Goal: Information Seeking & Learning: Understand process/instructions

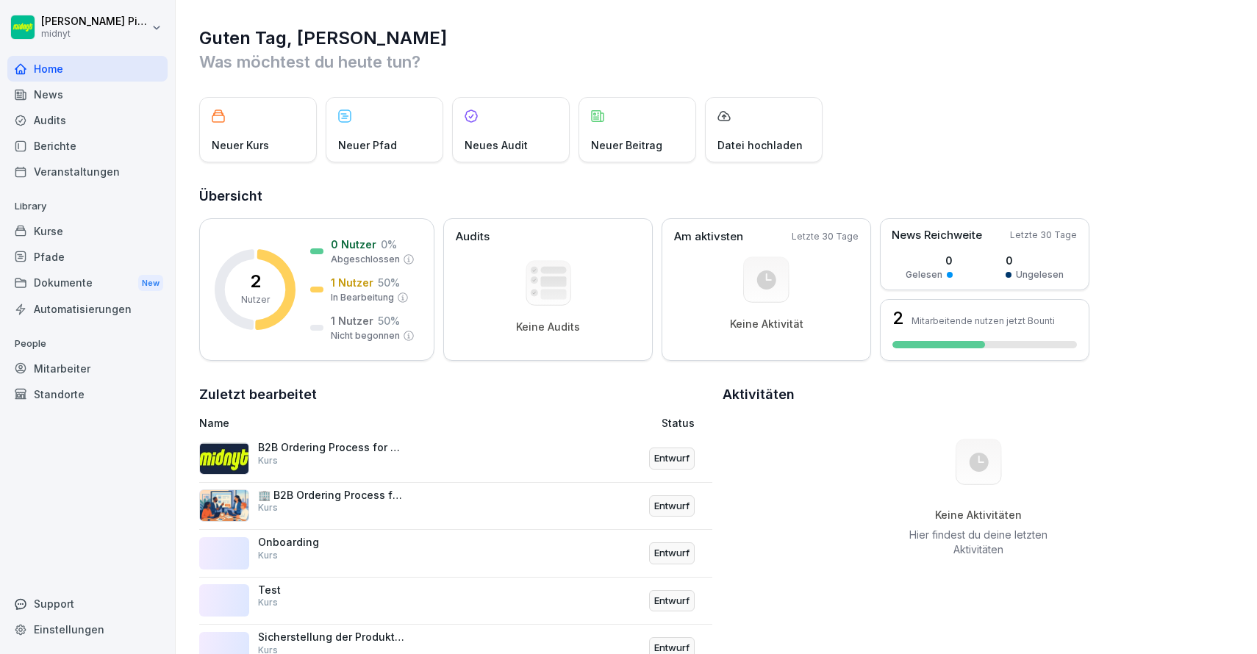
scroll to position [23, 0]
click at [327, 449] on p "B2B Ordering Process for Franchises" at bounding box center [331, 447] width 147 height 13
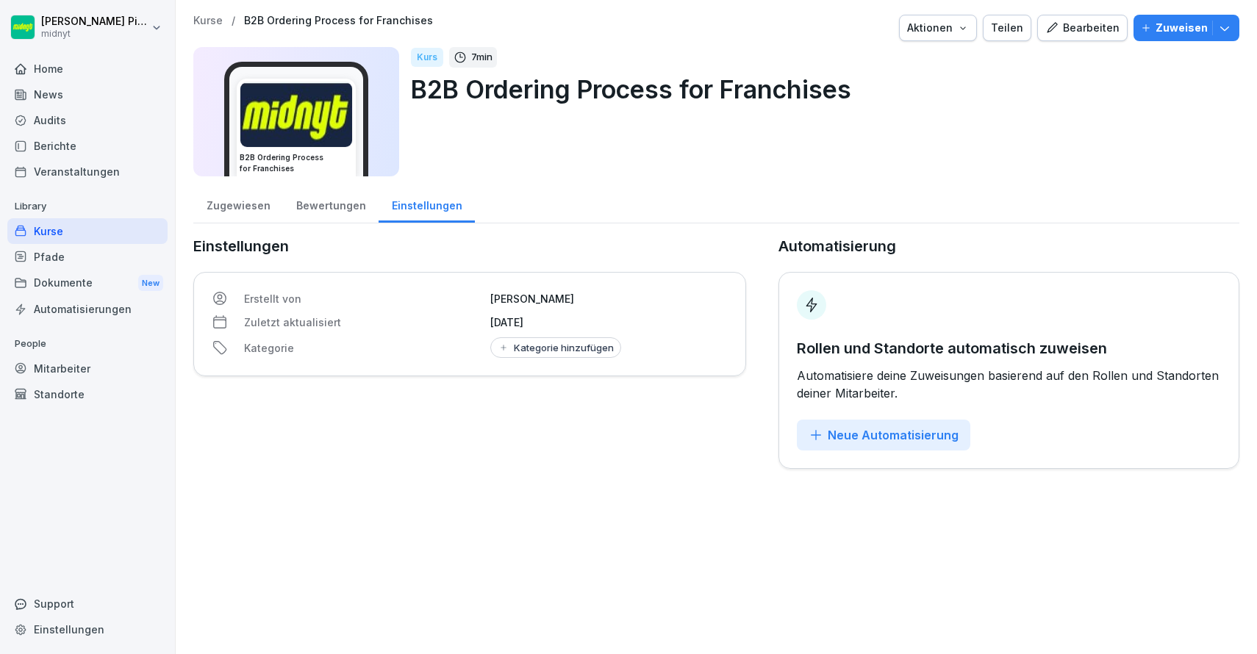
click at [1049, 31] on icon "button" at bounding box center [1051, 27] width 13 height 13
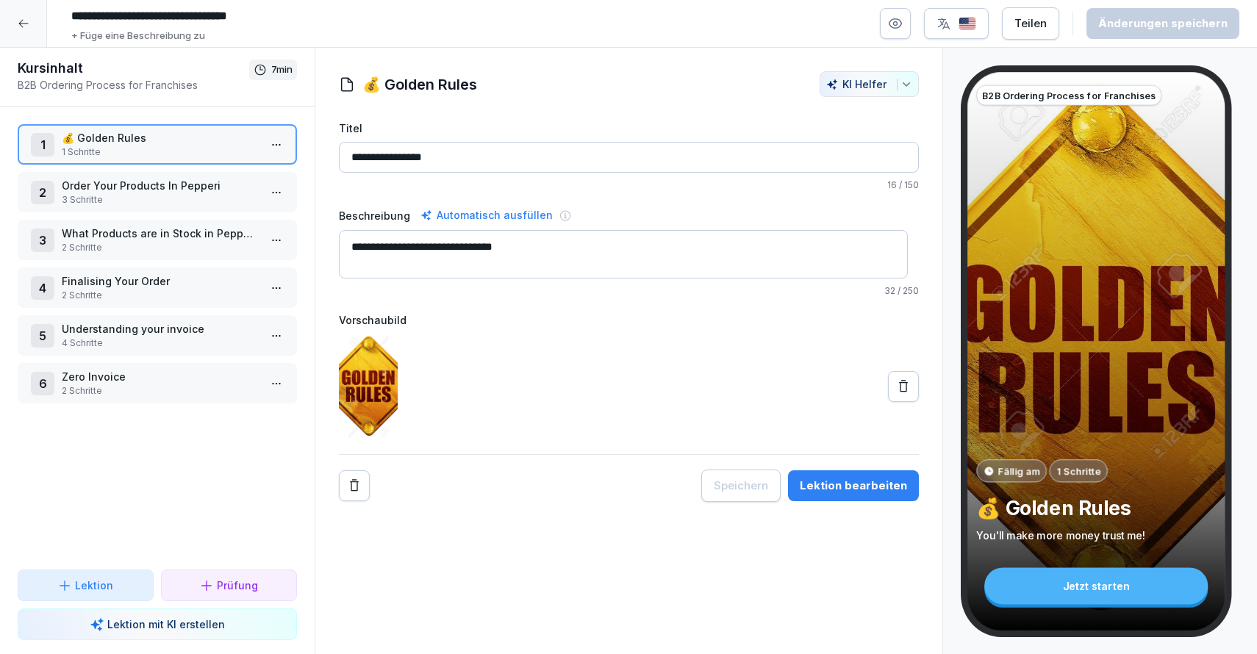
click at [86, 183] on p "Order Your Products In Pepperi" at bounding box center [160, 185] width 197 height 15
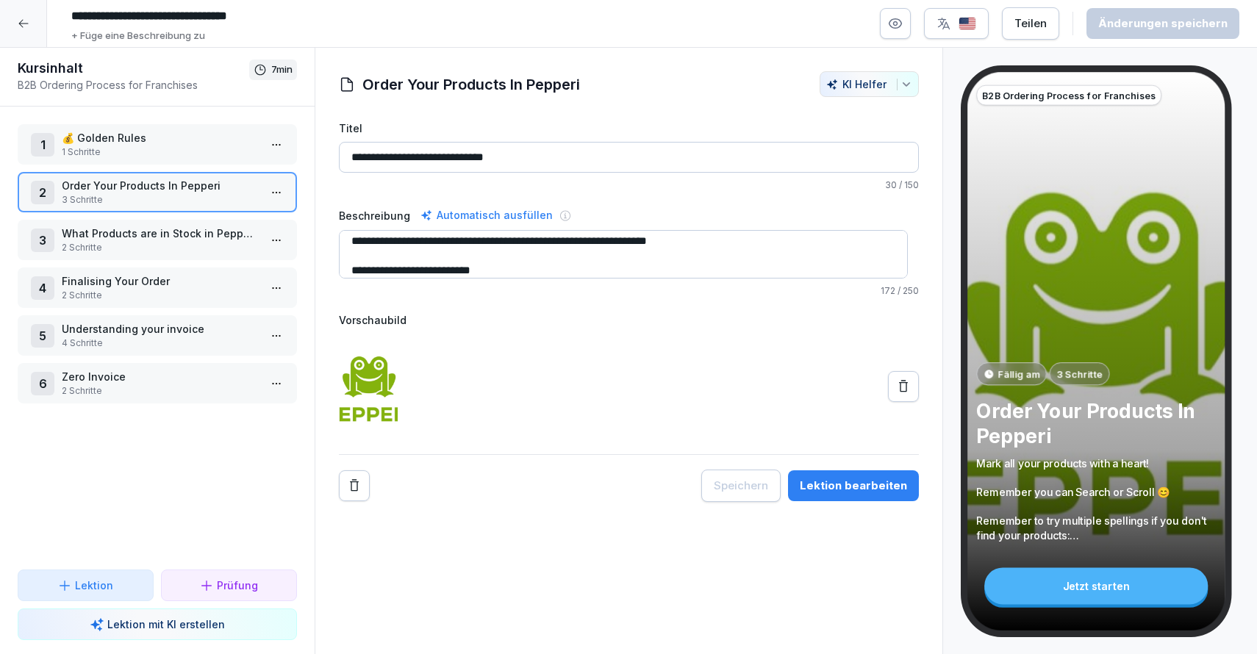
scroll to position [49, 0]
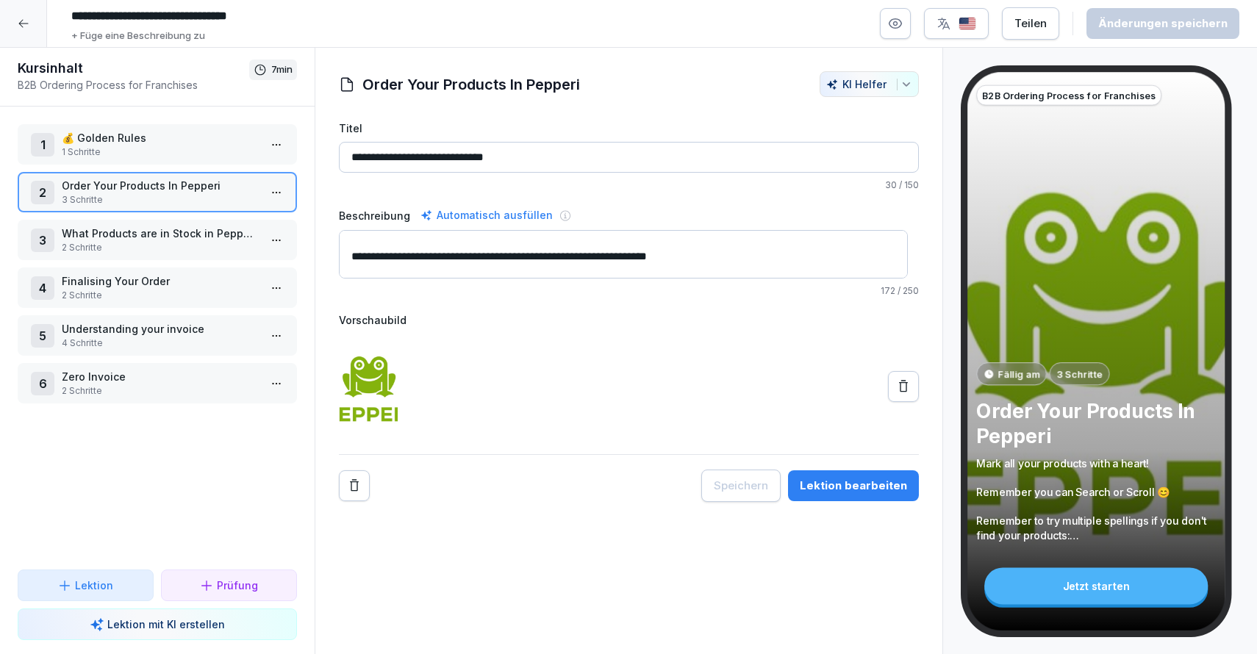
click at [146, 230] on p "What Products are in Stock in Pepperi?" at bounding box center [160, 233] width 197 height 15
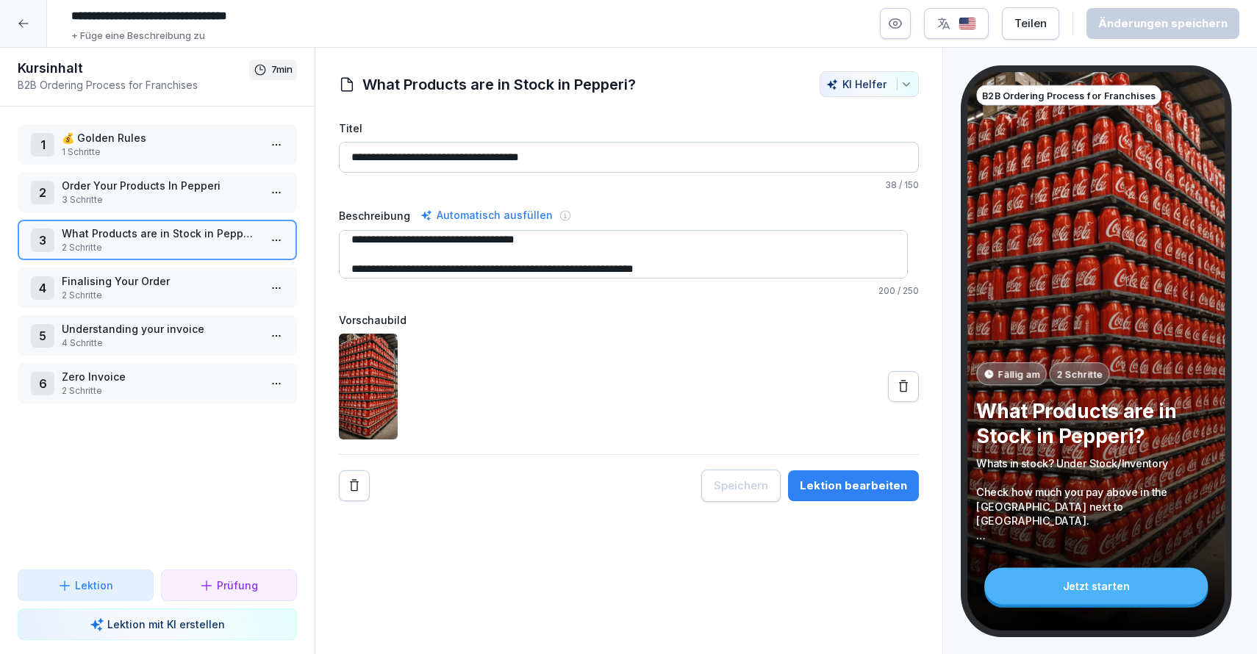
scroll to position [44, 0]
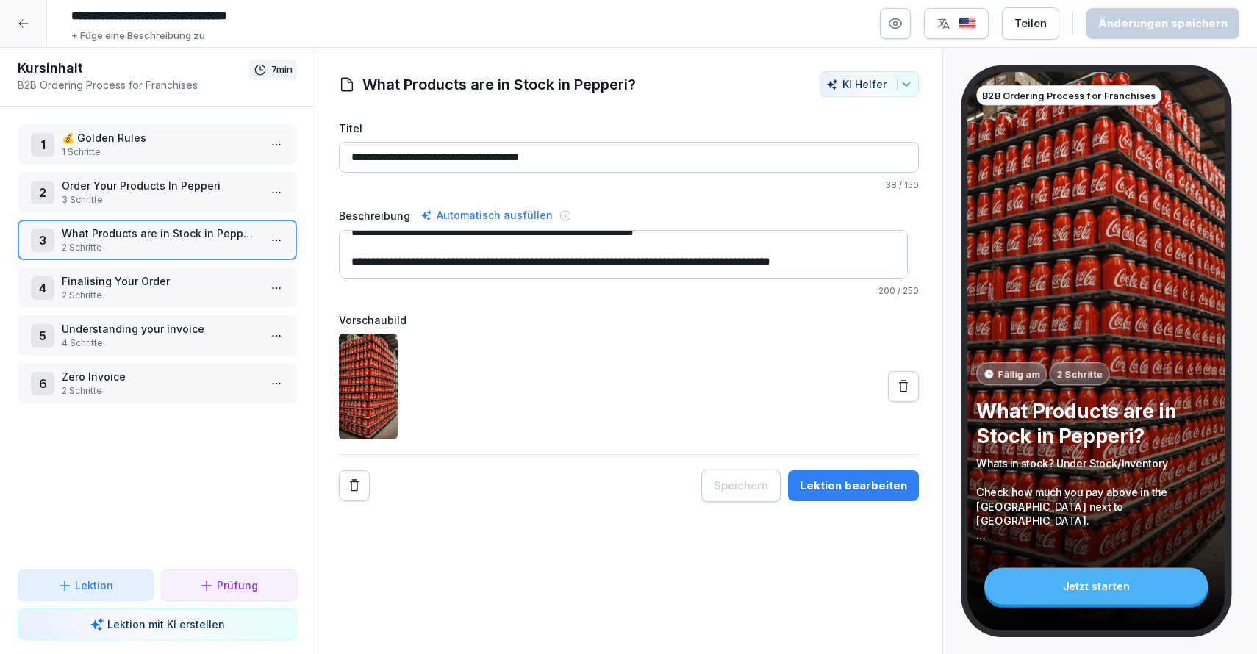
click at [22, 17] on div at bounding box center [23, 23] width 47 height 47
